Goal: Task Accomplishment & Management: Complete application form

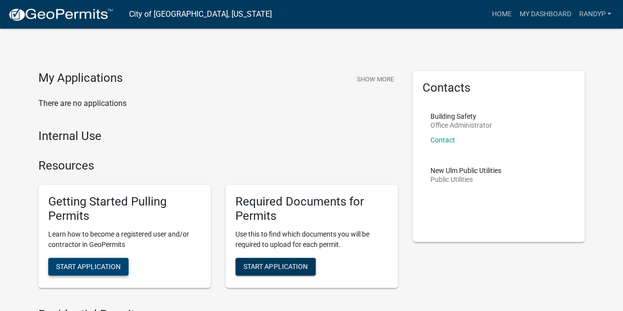
click at [99, 264] on span "Start Application" at bounding box center [88, 266] width 65 height 8
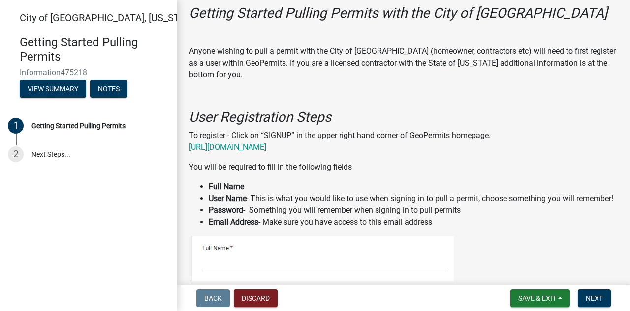
scroll to position [98, 0]
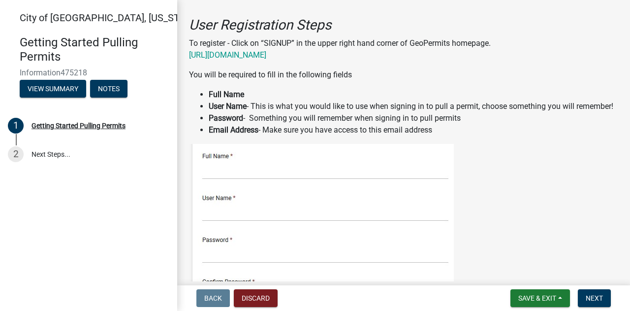
scroll to position [197, 0]
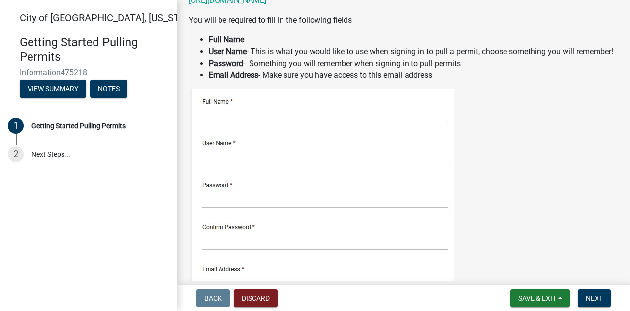
click at [251, 129] on img at bounding box center [321, 300] width 265 height 423
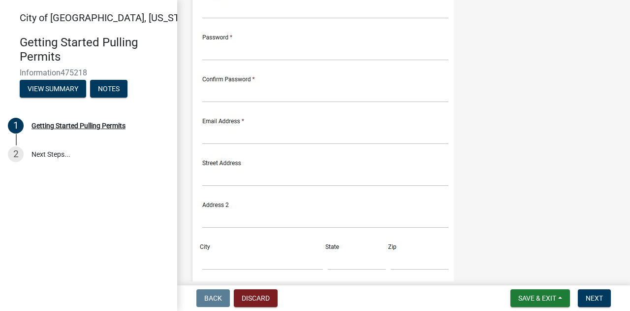
scroll to position [148, 0]
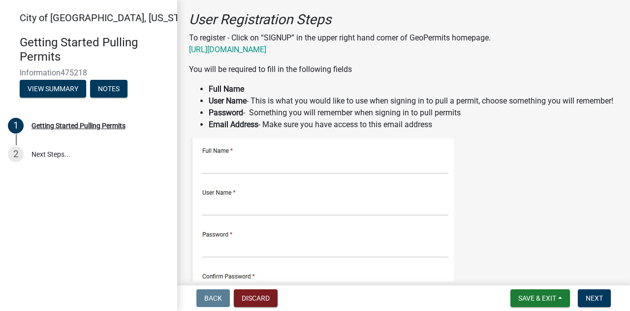
click at [266, 49] on link "[URL][DOMAIN_NAME]" at bounding box center [227, 49] width 77 height 9
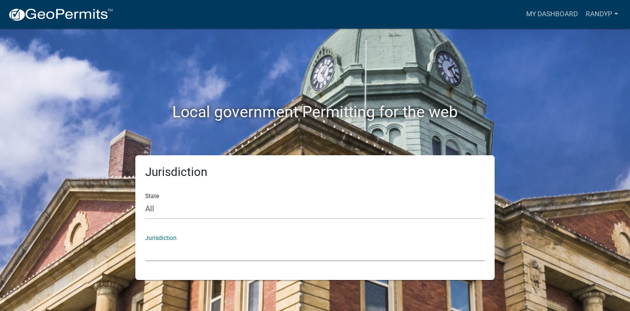
click at [211, 247] on select "Custer County, Colorado Carroll County, Georgia Cook County, Georgia Crawford C…" at bounding box center [315, 251] width 340 height 20
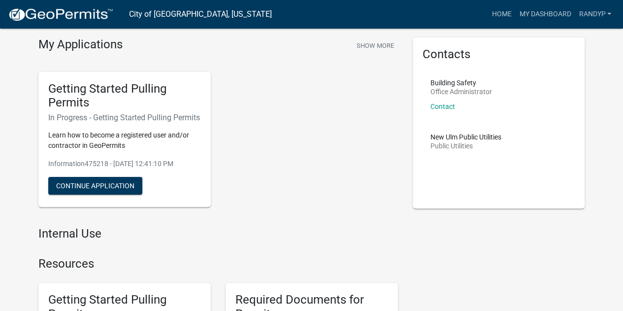
scroll to position [49, 0]
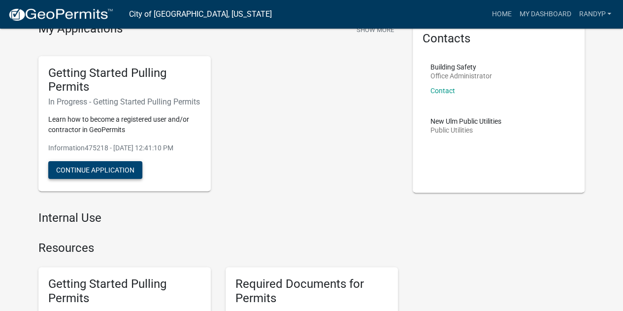
click at [115, 178] on button "Continue Application" at bounding box center [95, 170] width 94 height 18
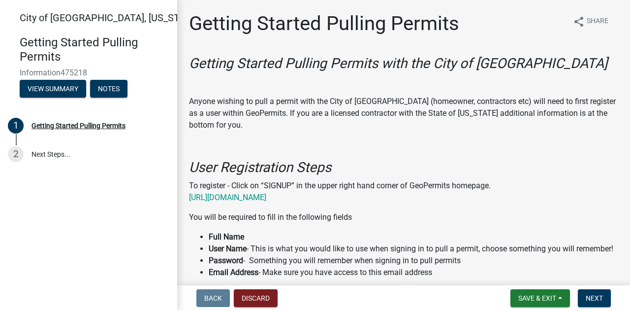
scroll to position [98, 0]
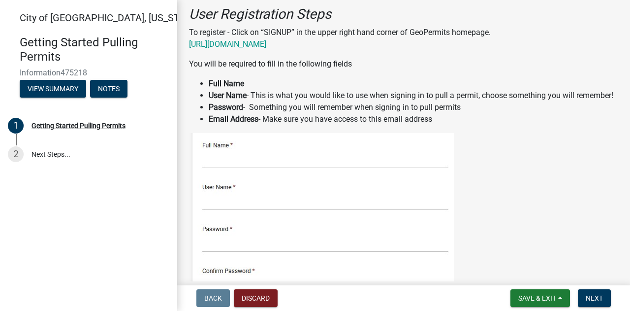
scroll to position [197, 0]
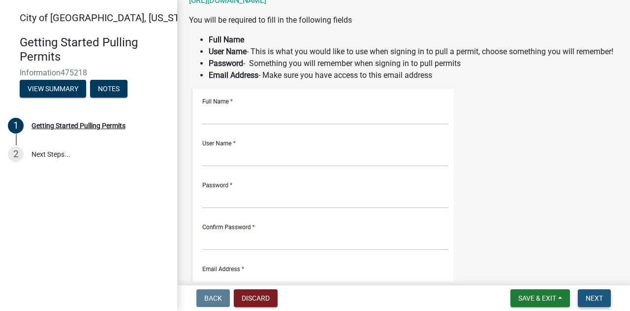
click at [607, 297] on button "Next" at bounding box center [594, 298] width 33 height 18
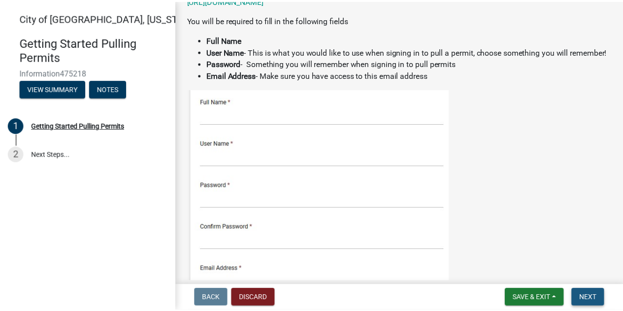
scroll to position [0, 0]
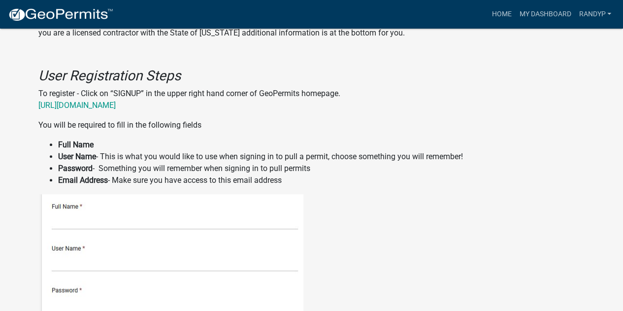
scroll to position [345, 0]
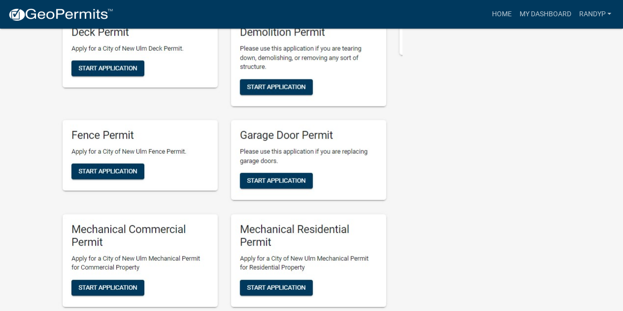
scroll to position [1182, 0]
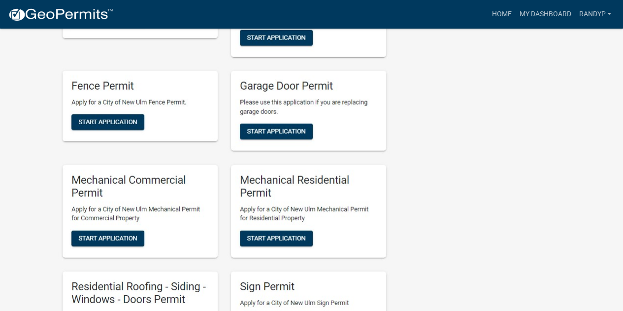
click at [104, 120] on img at bounding box center [220, 152] width 364 height 423
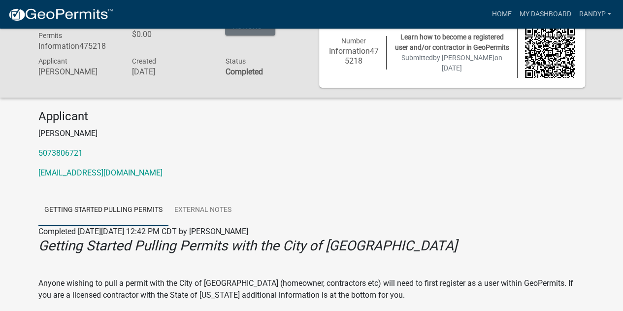
scroll to position [0, 0]
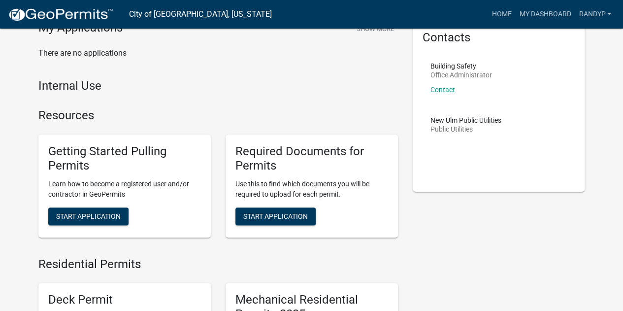
scroll to position [98, 0]
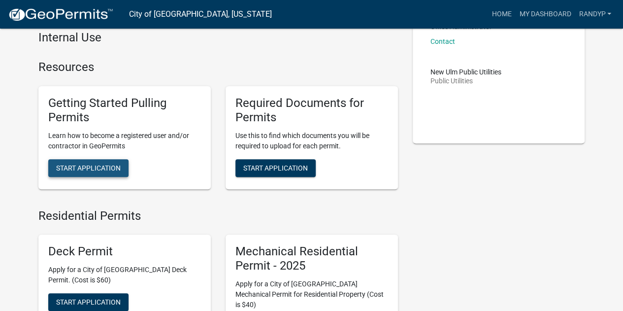
click at [91, 165] on span "Start Application" at bounding box center [88, 167] width 65 height 8
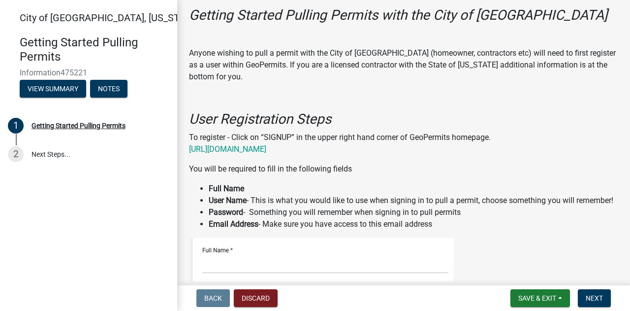
scroll to position [98, 0]
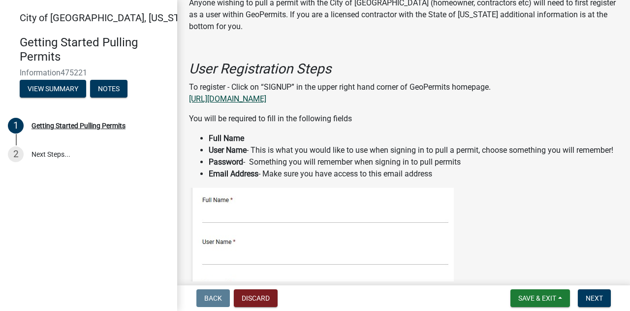
click at [257, 97] on link "https://permitting.schneidergis.com" at bounding box center [227, 98] width 77 height 9
click at [72, 85] on button "View Summary" at bounding box center [53, 89] width 66 height 18
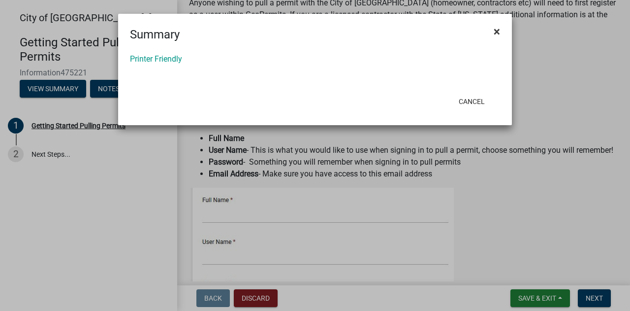
click at [497, 31] on span "×" at bounding box center [497, 32] width 6 height 14
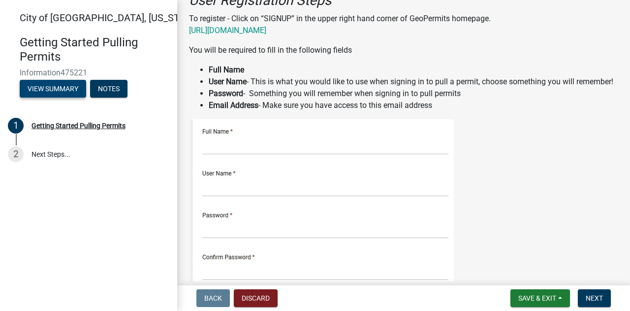
scroll to position [0, 0]
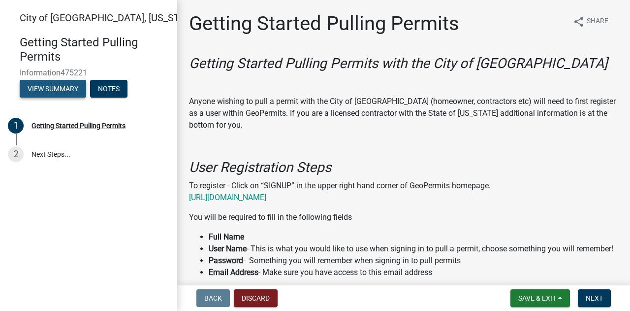
click at [63, 86] on button "View Summary" at bounding box center [53, 89] width 66 height 18
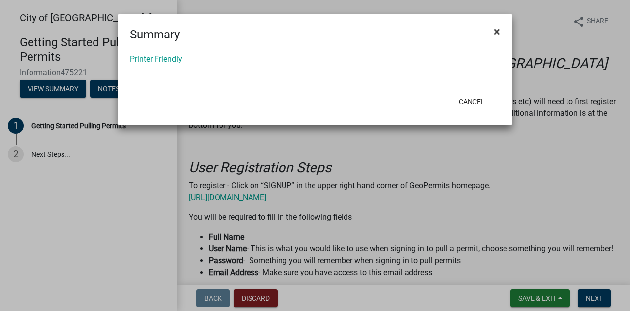
click at [496, 31] on span "×" at bounding box center [497, 32] width 6 height 14
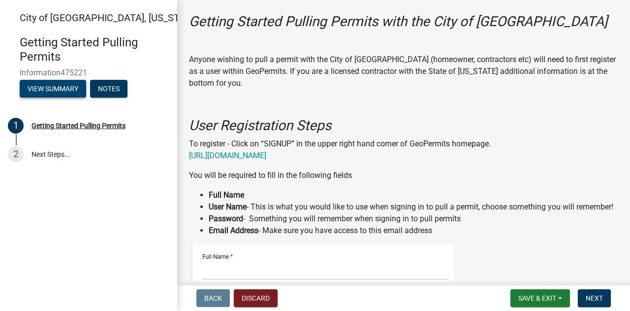
scroll to position [98, 0]
